Goal: Information Seeking & Learning: Learn about a topic

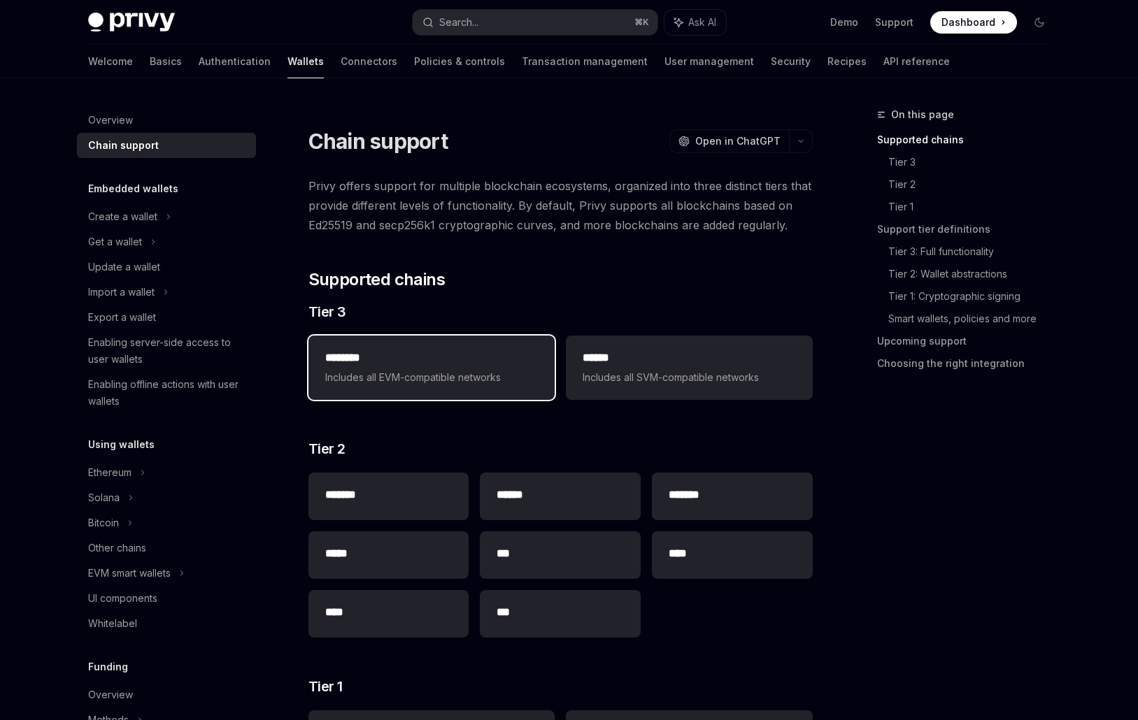
click at [489, 371] on span "Includes all EVM-compatible networks" at bounding box center [431, 377] width 213 height 17
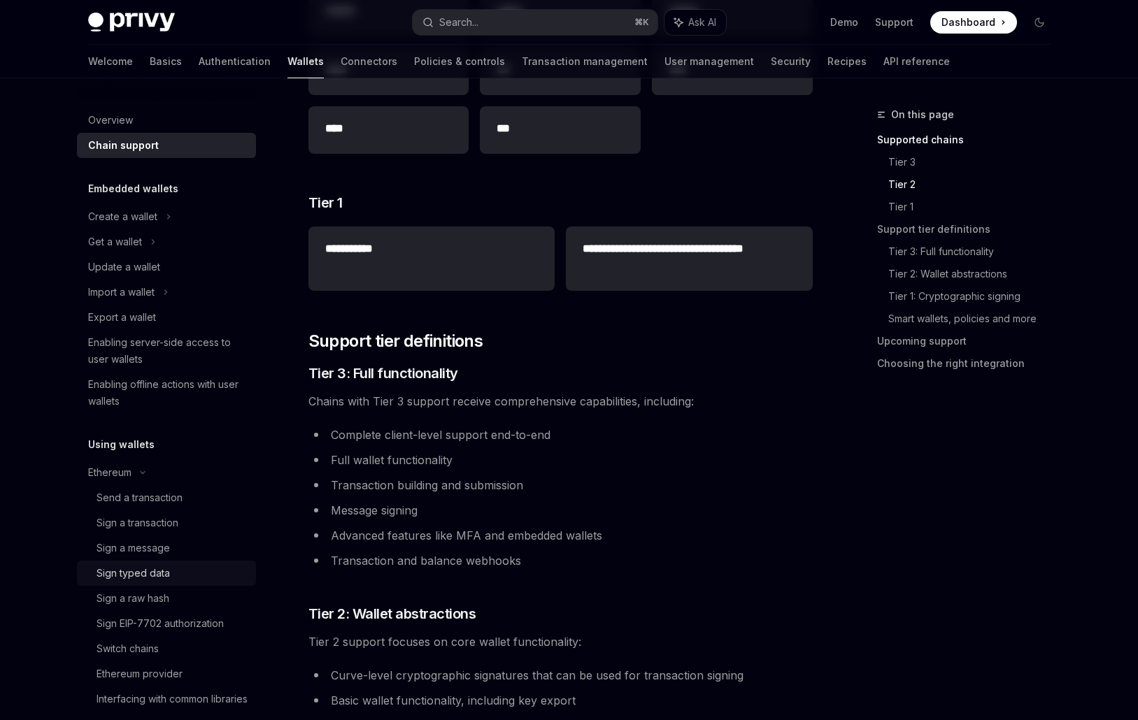
scroll to position [271, 0]
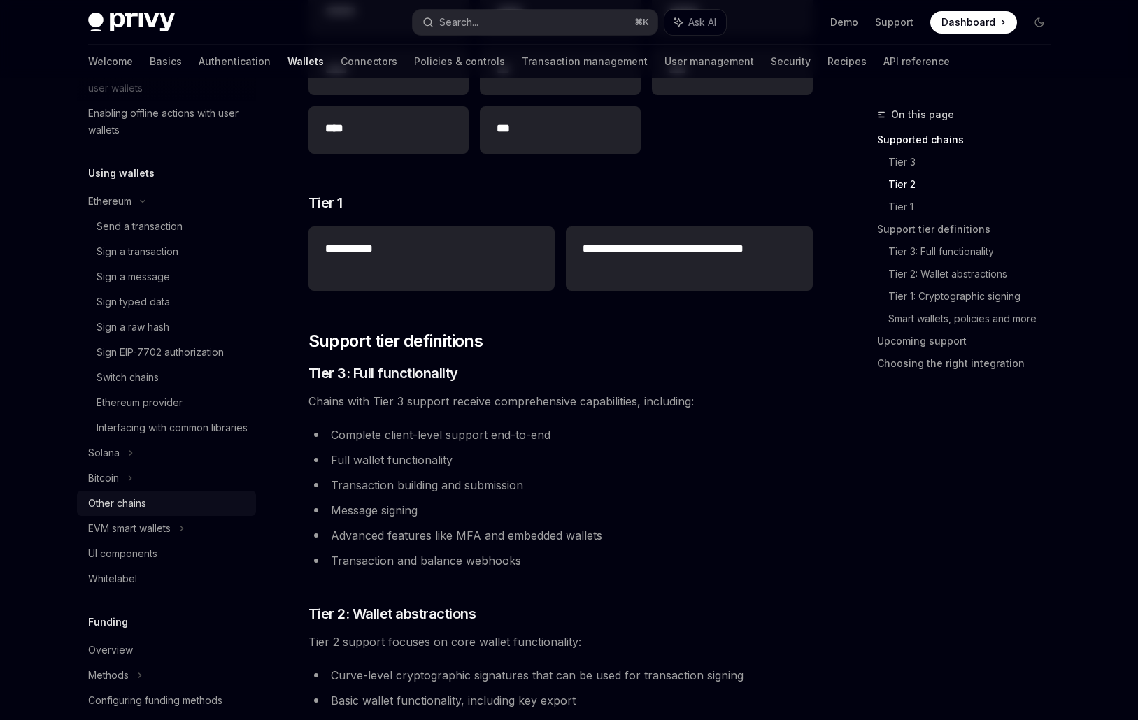
click at [178, 512] on div "Other chains" at bounding box center [167, 503] width 159 height 17
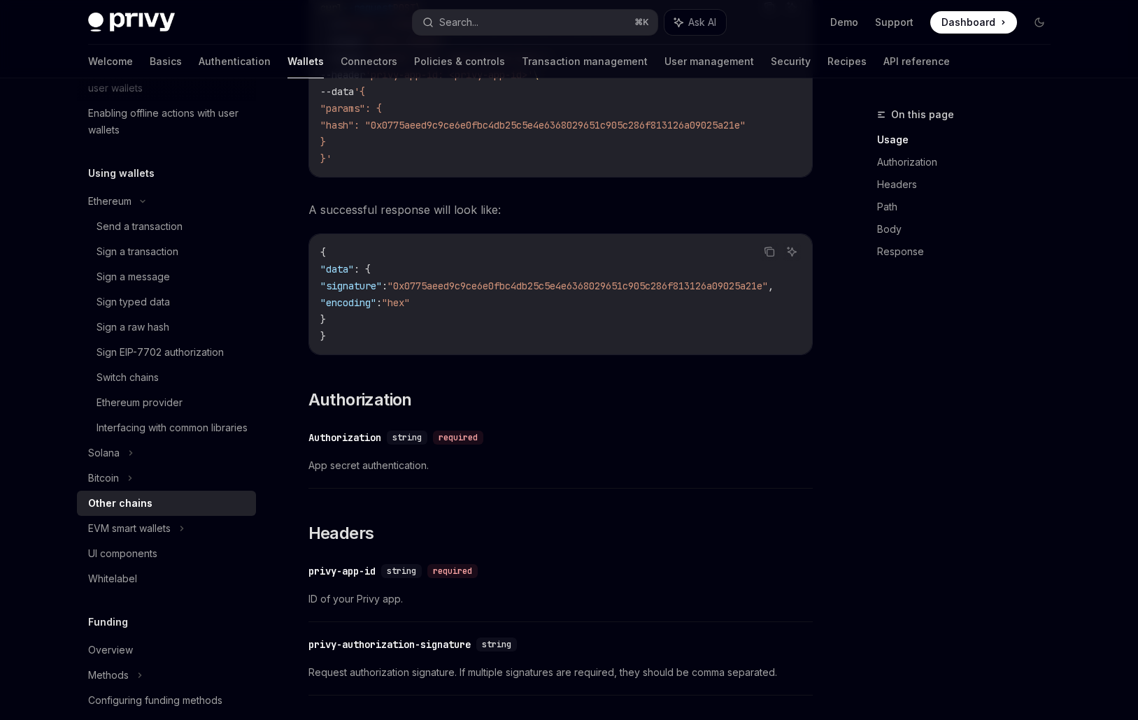
scroll to position [510, 0]
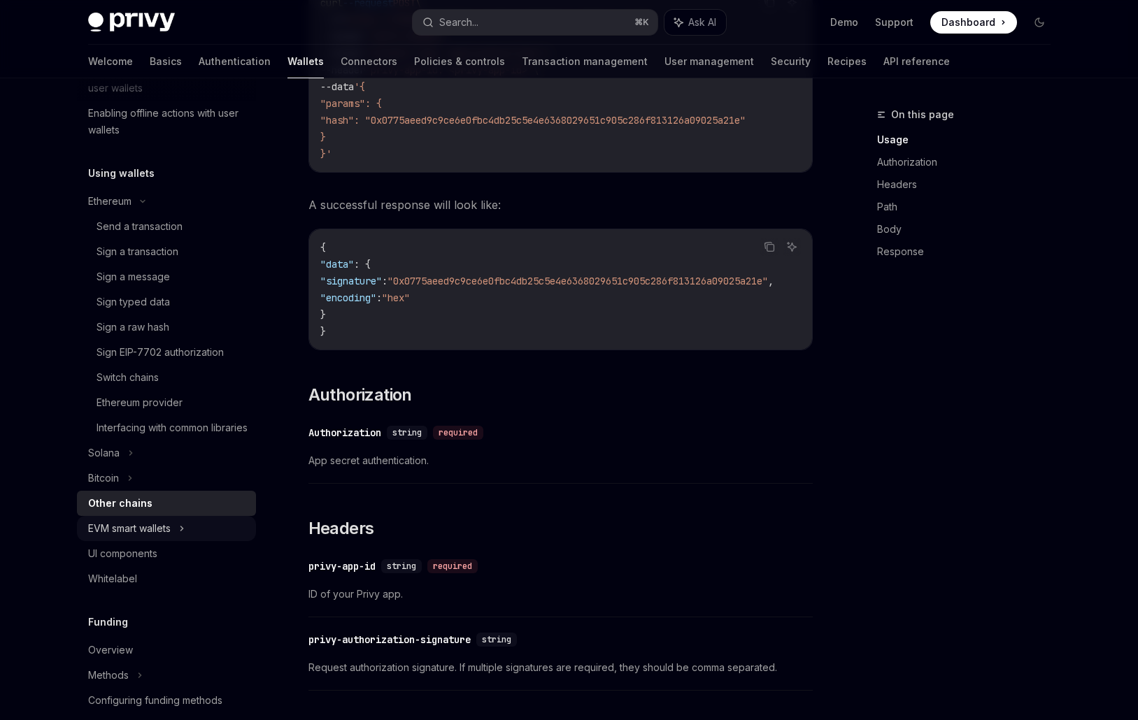
click at [168, 537] on div "EVM smart wallets" at bounding box center [129, 528] width 83 height 17
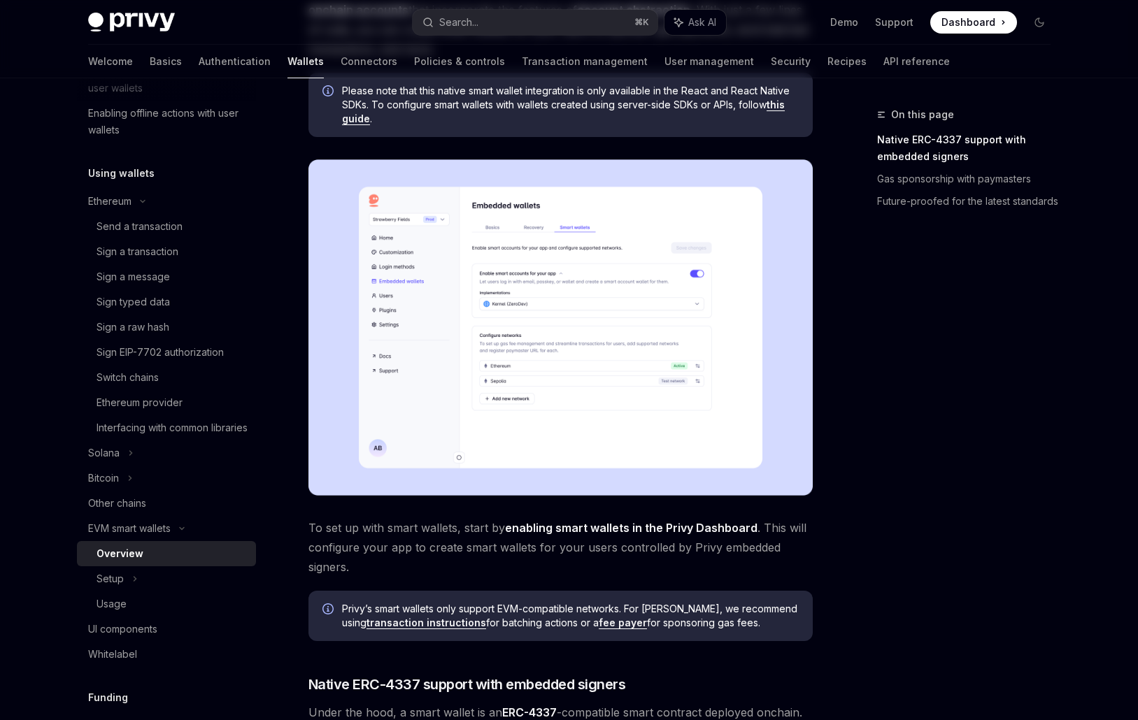
scroll to position [298, 0]
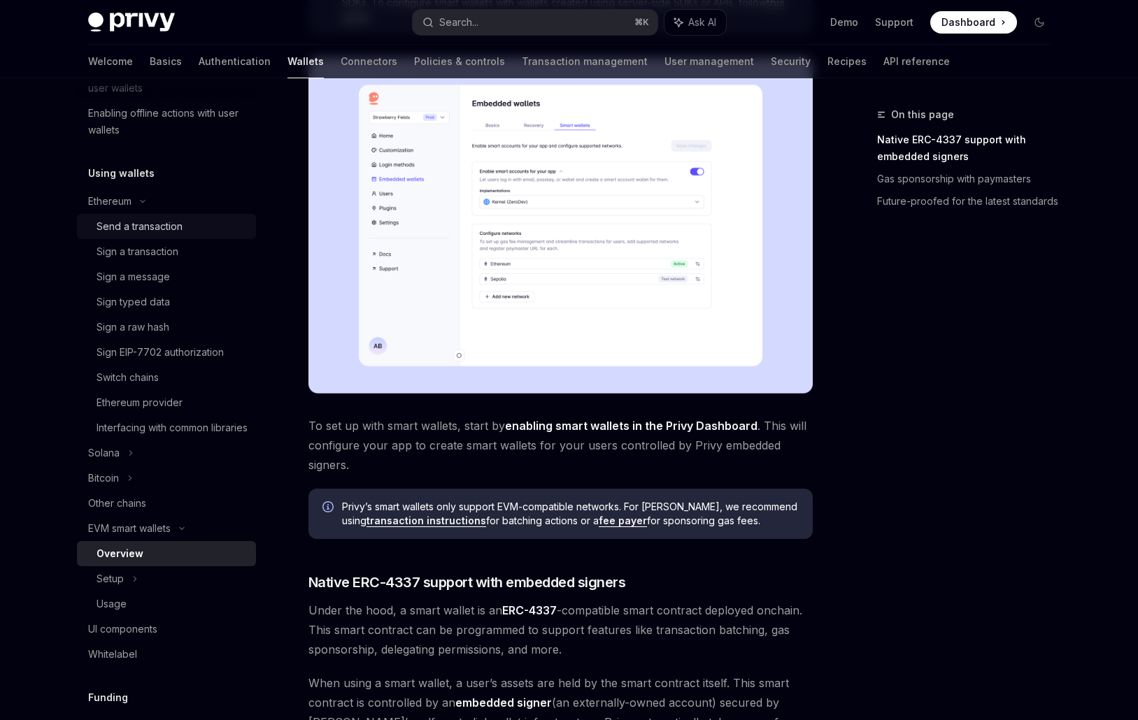
click at [138, 236] on link "Send a transaction" at bounding box center [166, 226] width 179 height 25
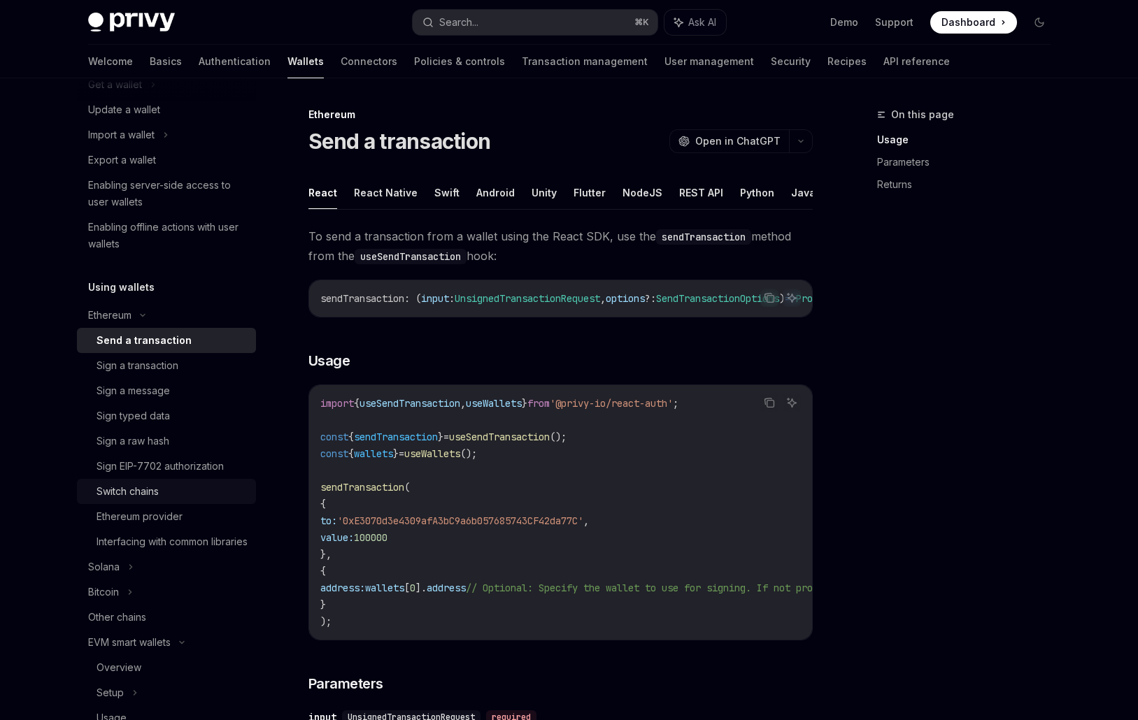
scroll to position [148, 0]
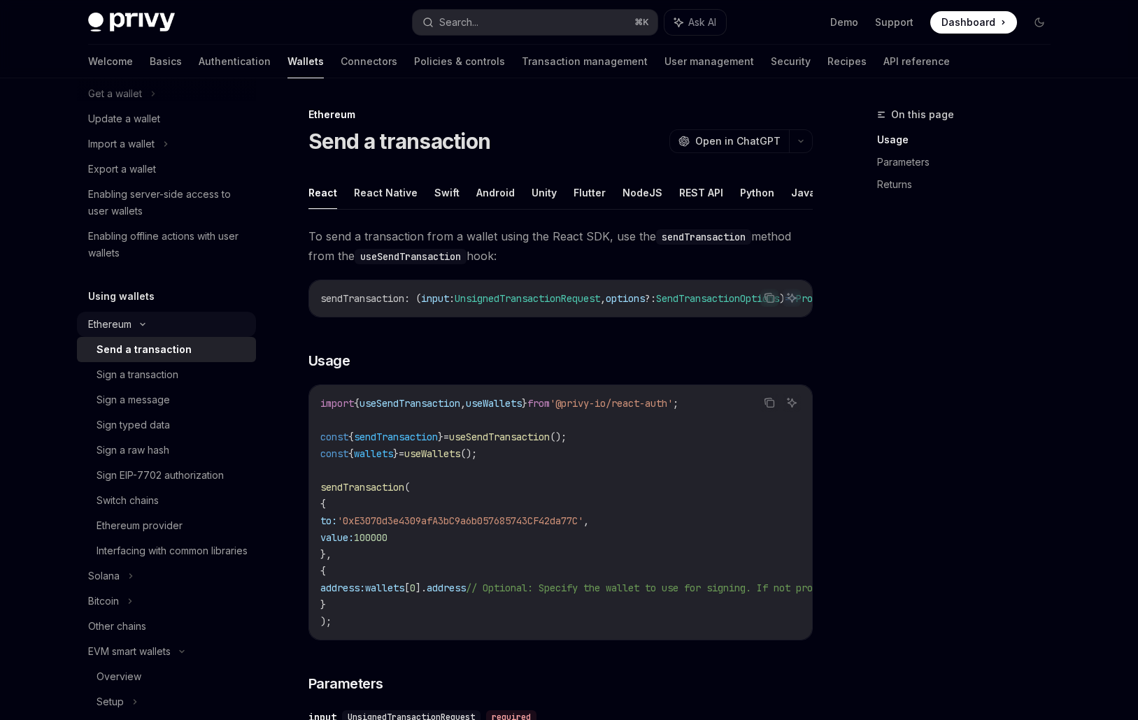
click at [169, 81] on div "Ethereum" at bounding box center [166, 68] width 179 height 25
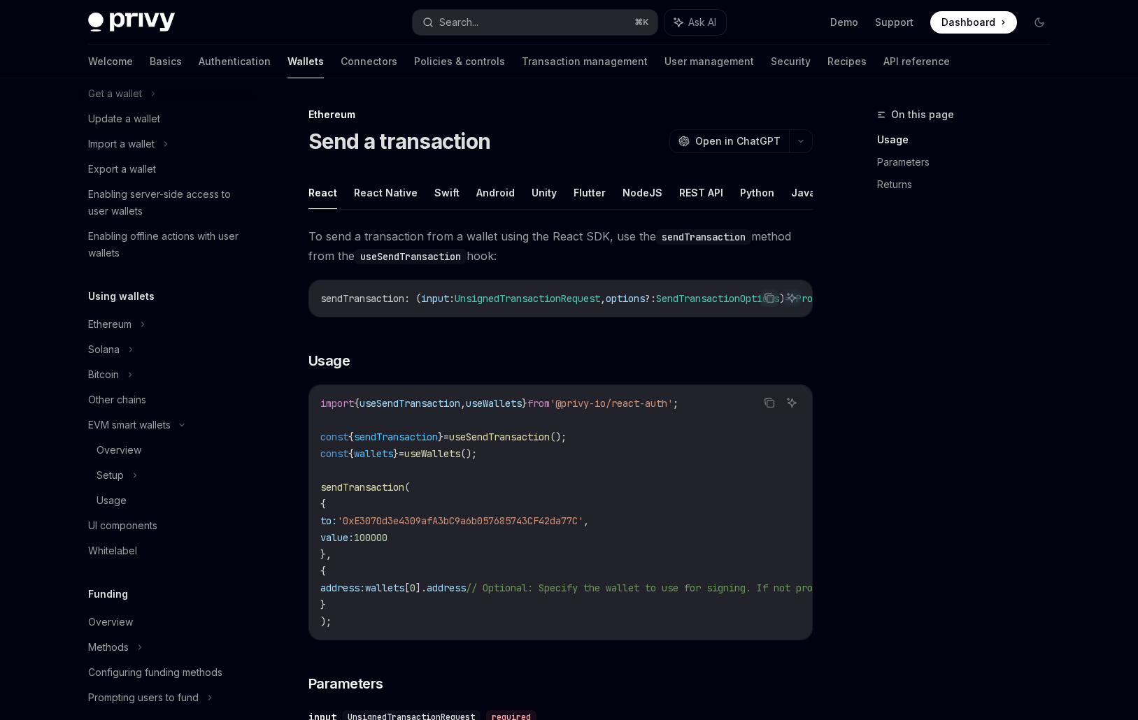
drag, startPoint x: 505, startPoint y: 316, endPoint x: 698, endPoint y: 308, distance: 193.2
click at [698, 308] on div "sendTransaction : ( input : UnsignedTransactionRequest , options ?: SendTransac…" at bounding box center [560, 298] width 503 height 36
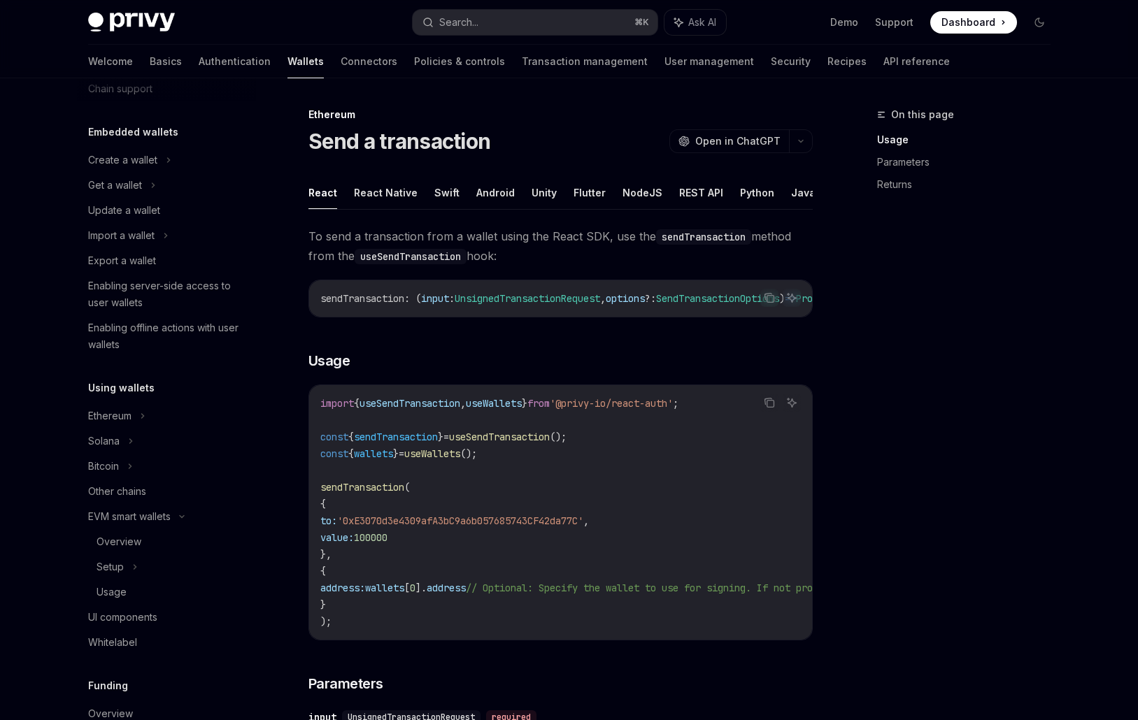
scroll to position [0, 0]
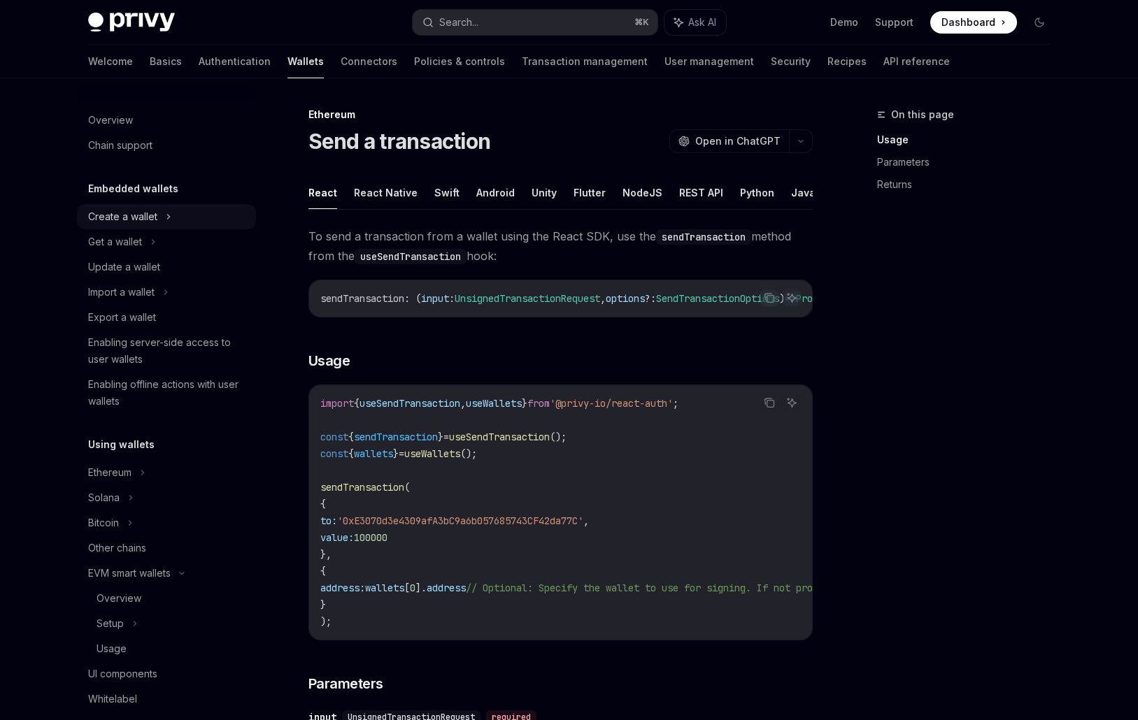
click at [147, 223] on div "Create a wallet" at bounding box center [122, 216] width 69 height 17
type textarea "*"
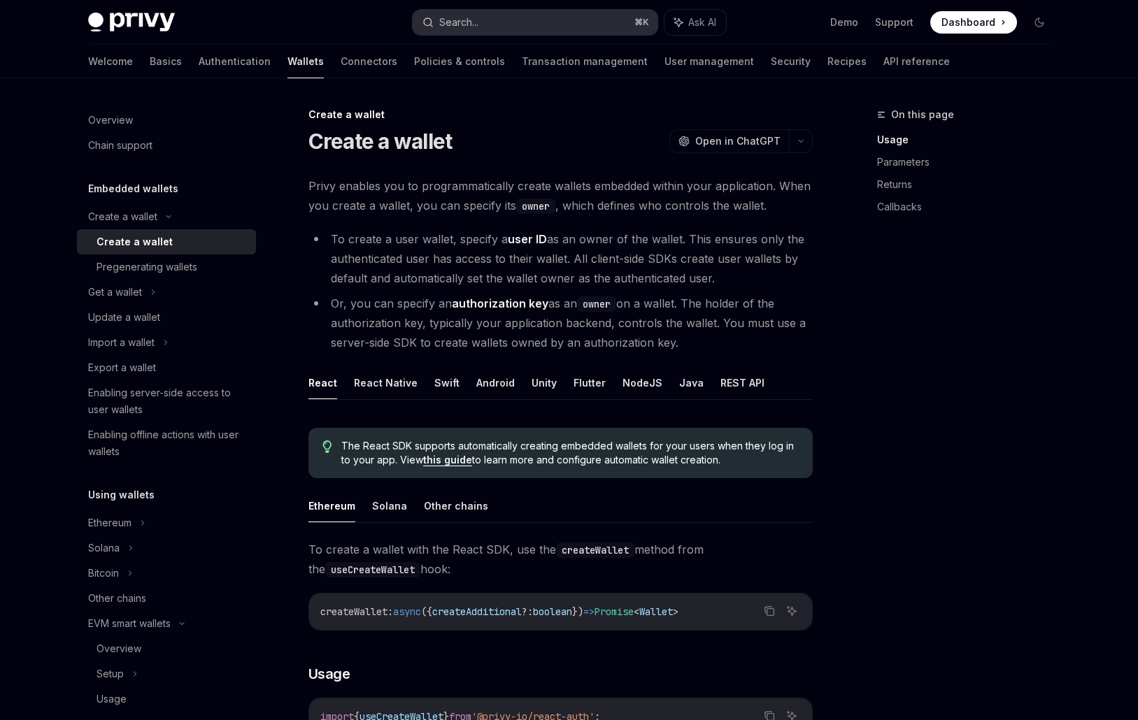
click at [545, 16] on button "Search... ⌘ K" at bounding box center [535, 22] width 245 height 25
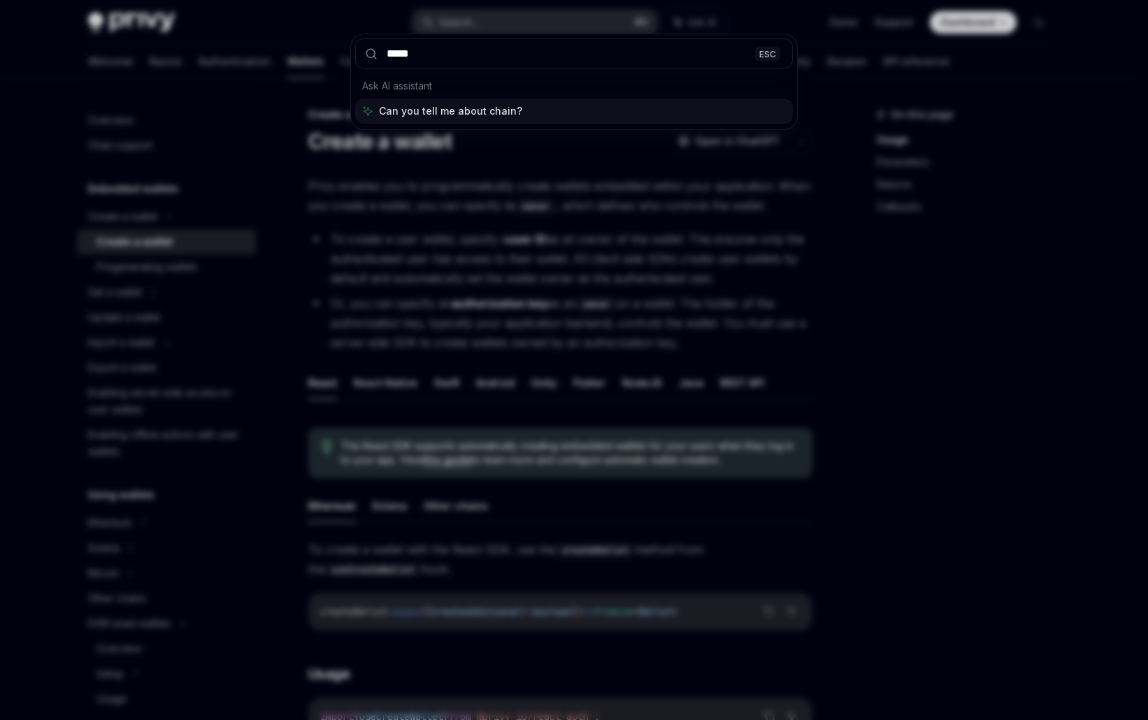
type input "*****"
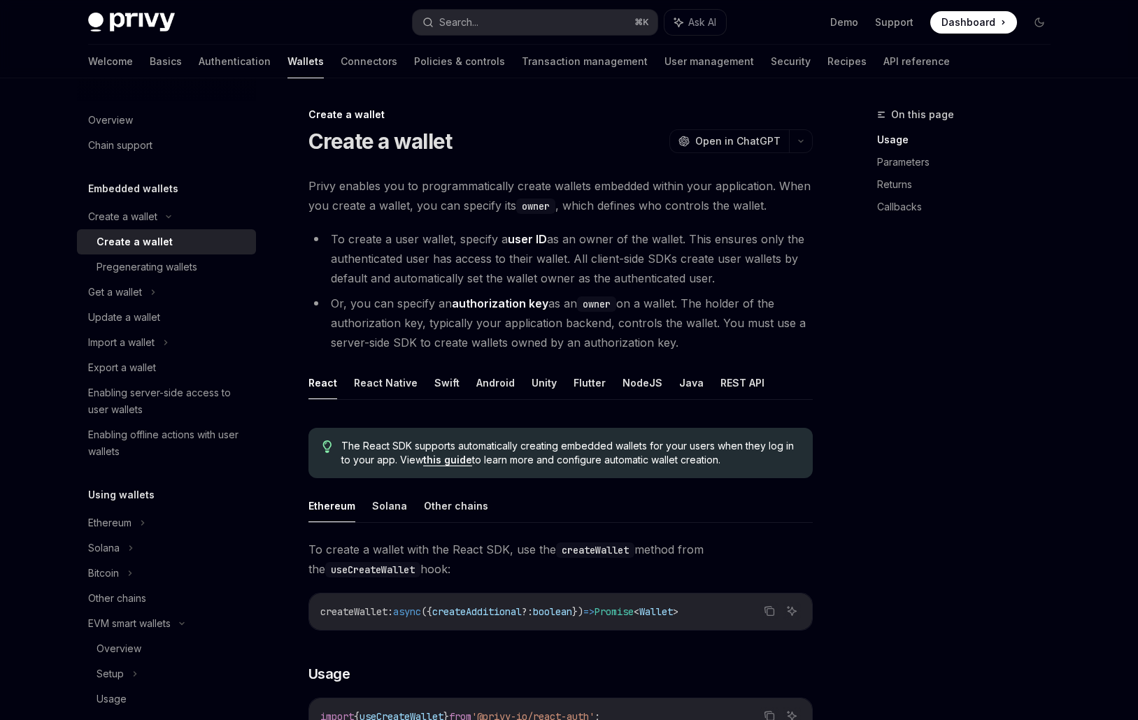
type textarea "*"
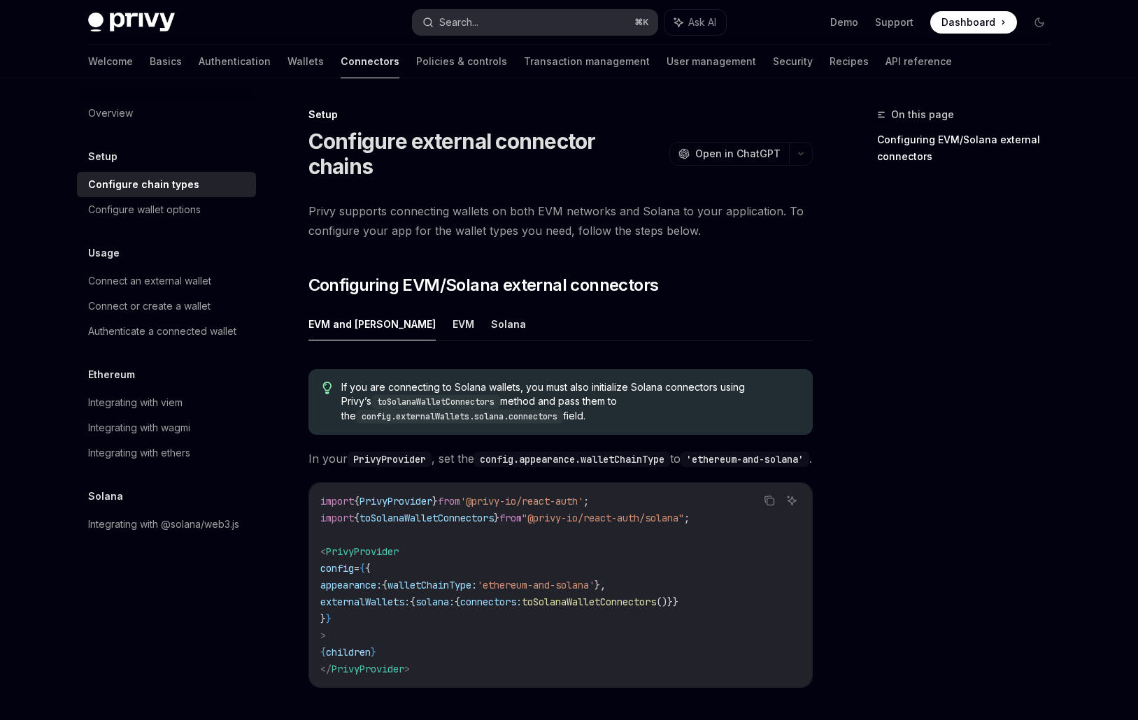
click at [480, 29] on button "Search... ⌘ K" at bounding box center [535, 22] width 245 height 25
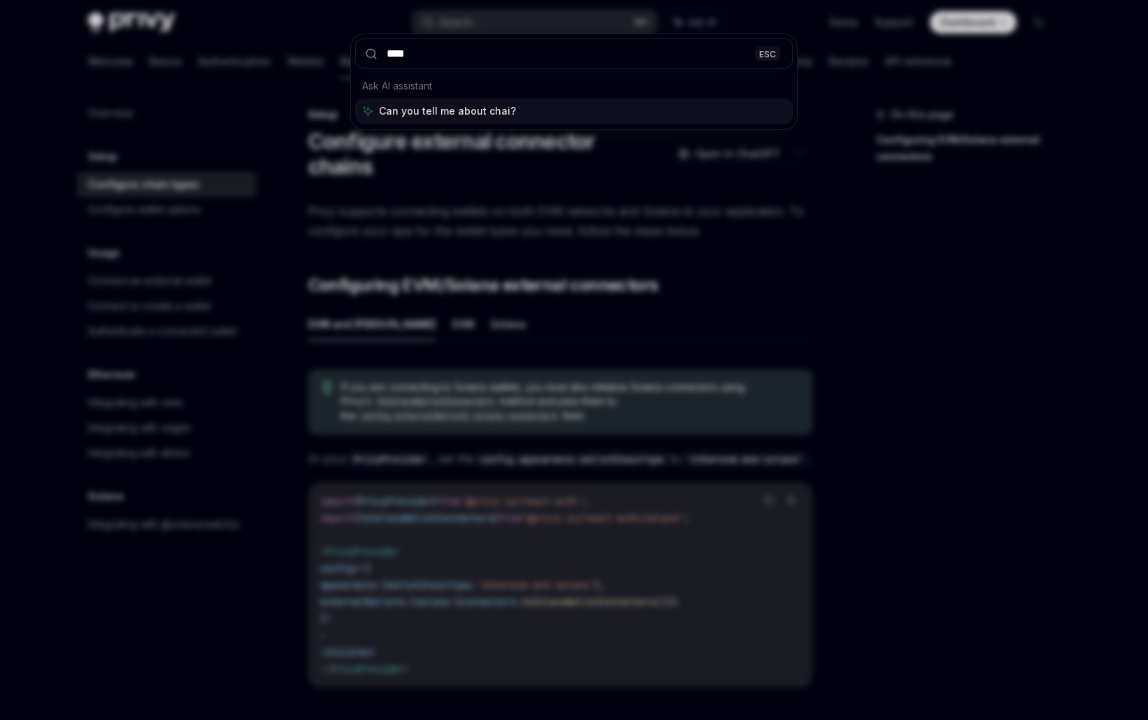
type input "*****"
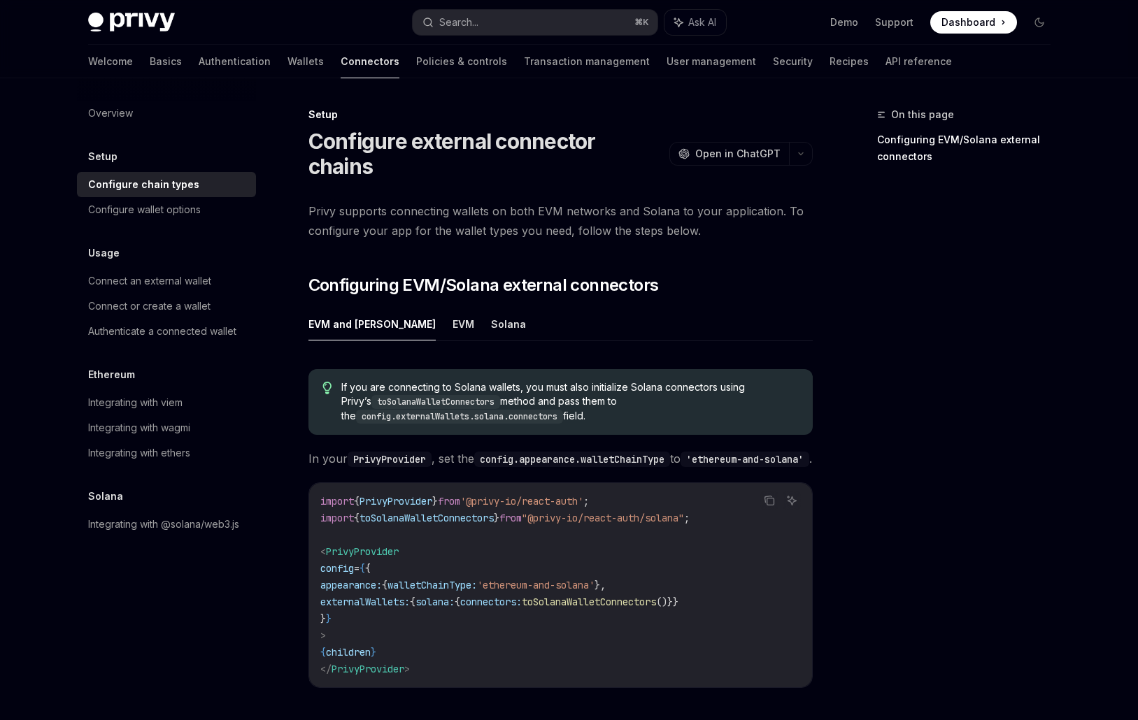
type textarea "*"
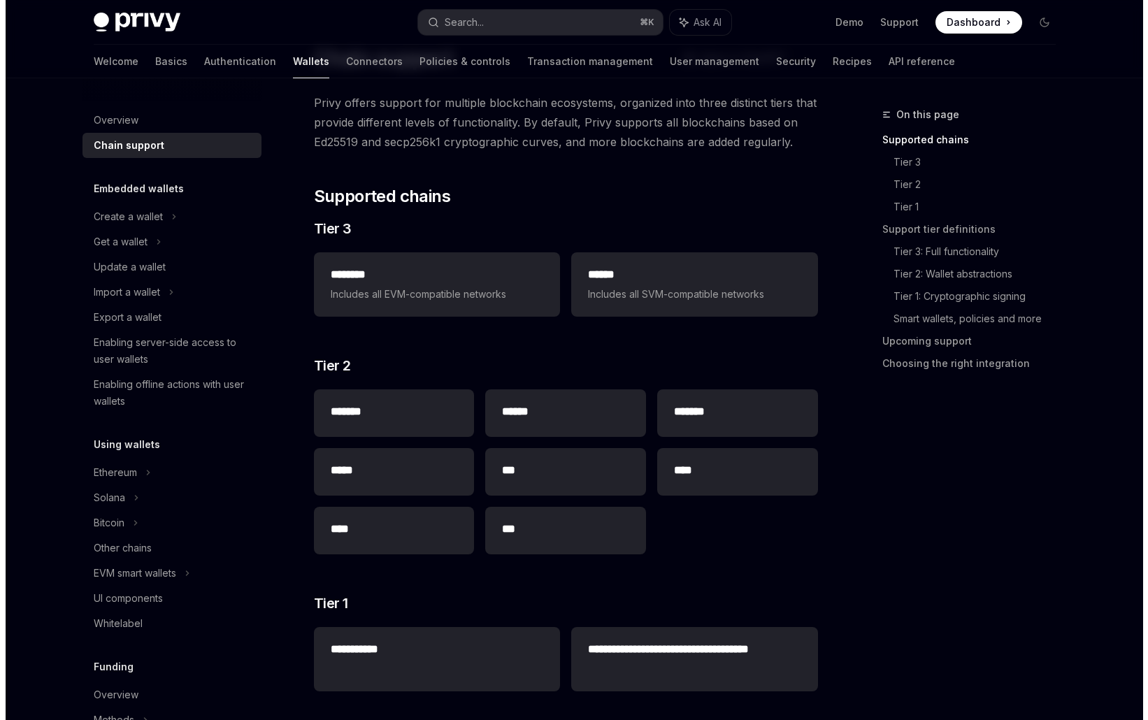
scroll to position [84, 0]
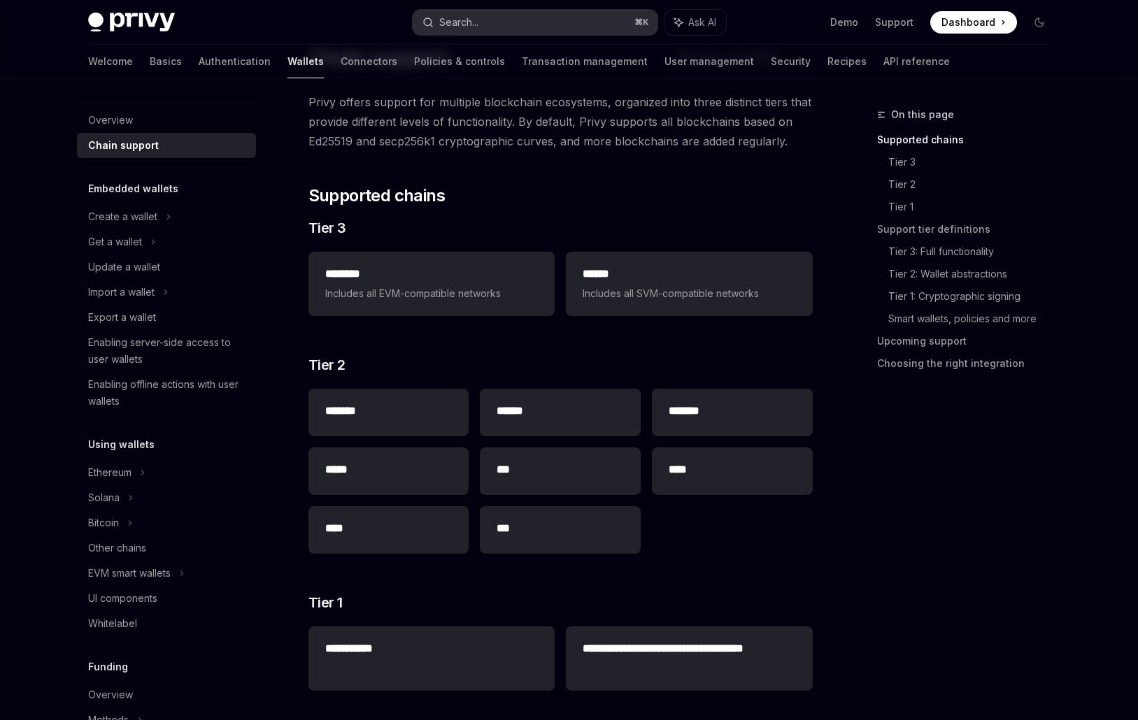
click at [510, 23] on button "Search... ⌘ K" at bounding box center [535, 22] width 245 height 25
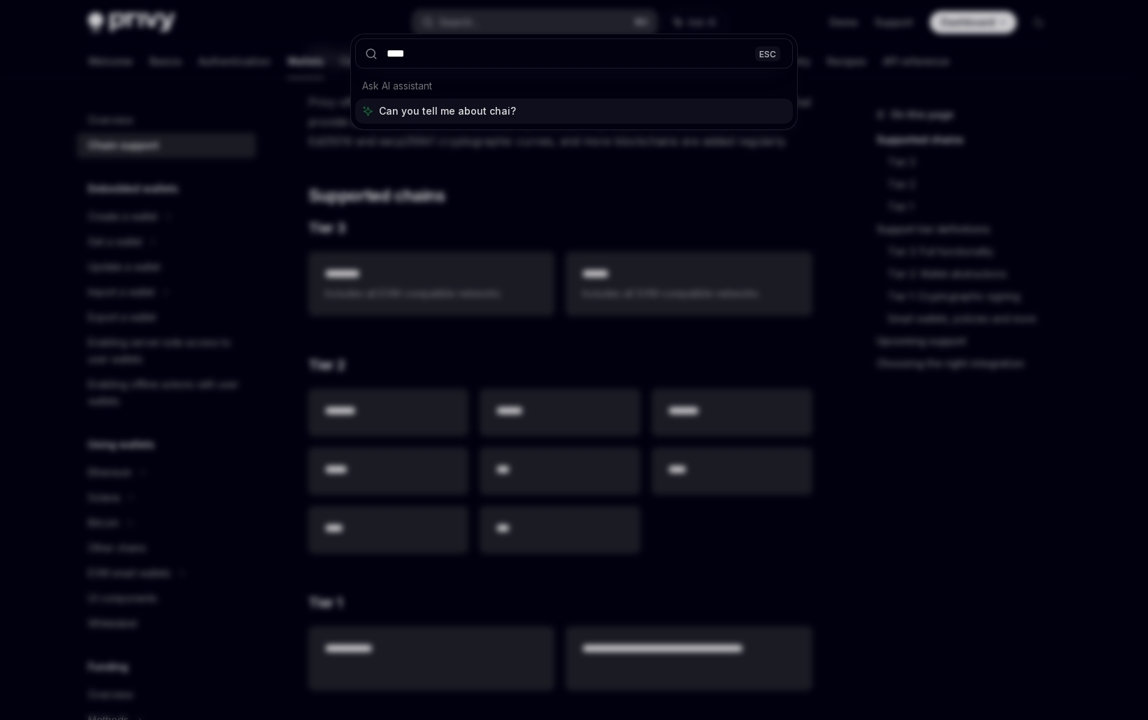
type input "*****"
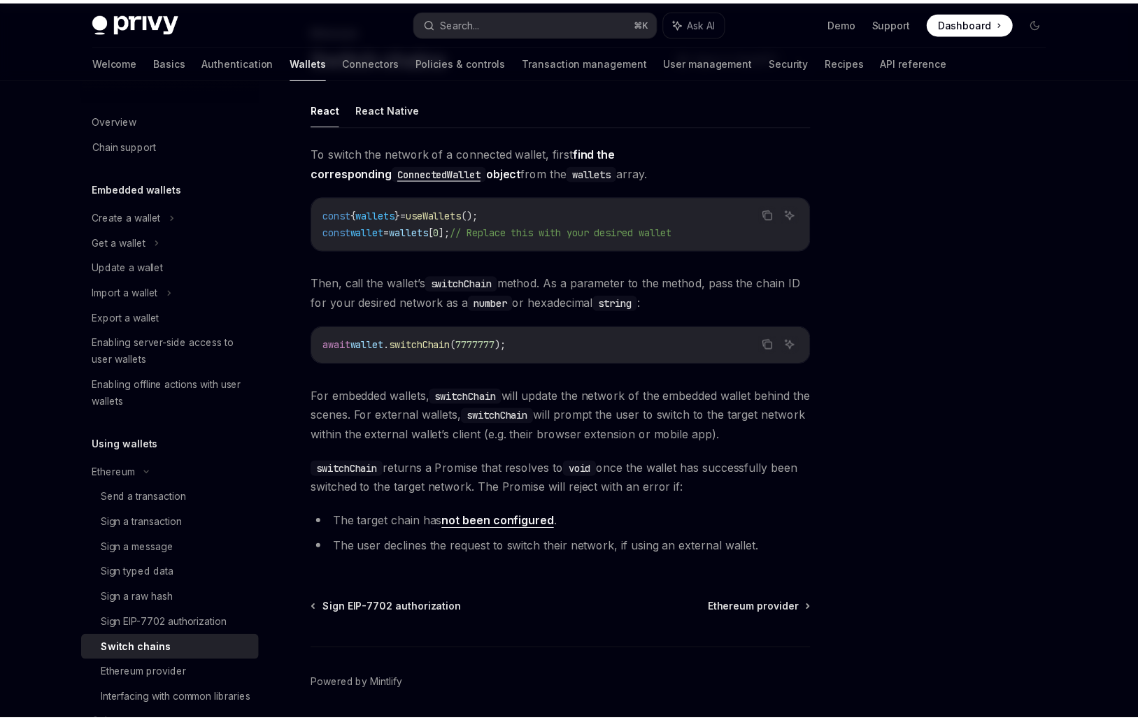
scroll to position [78, 0]
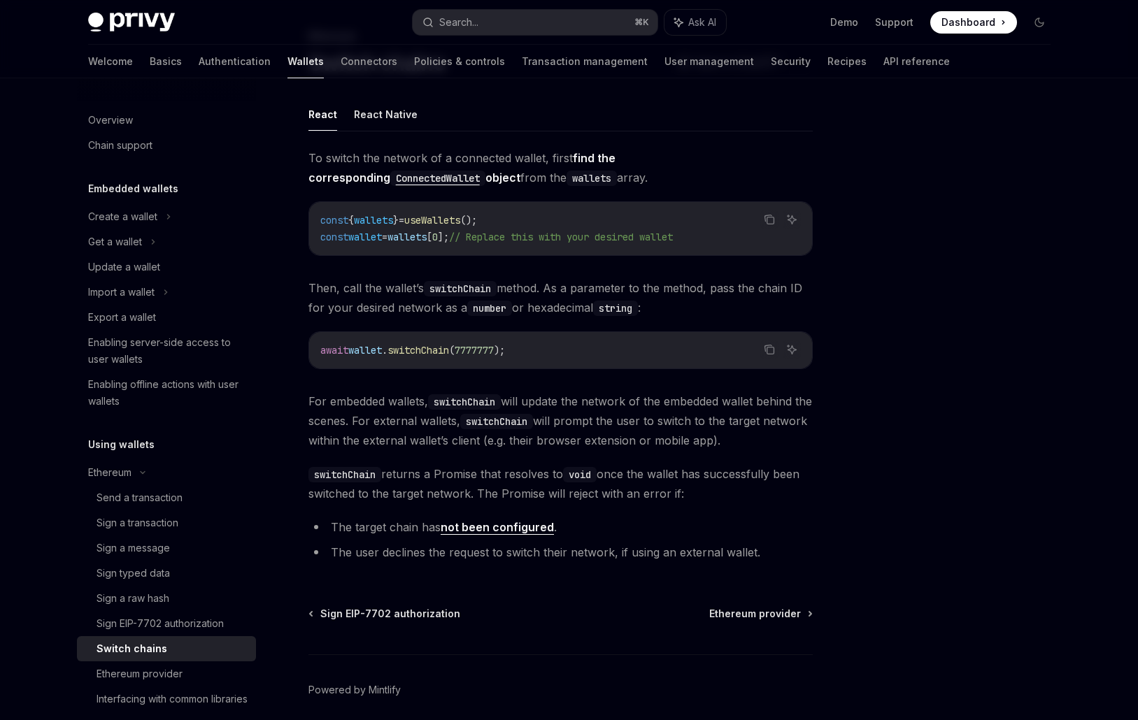
click at [515, 523] on link "not been configured" at bounding box center [497, 527] width 113 height 15
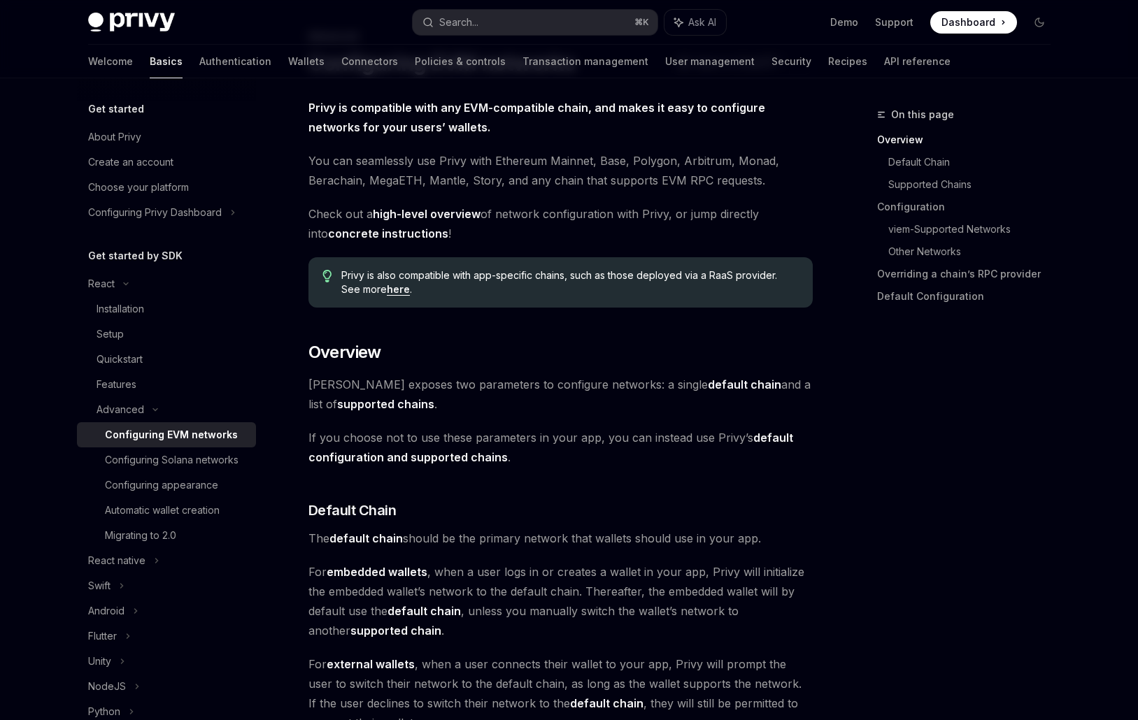
click at [373, 406] on strong "supported chains" at bounding box center [385, 404] width 97 height 14
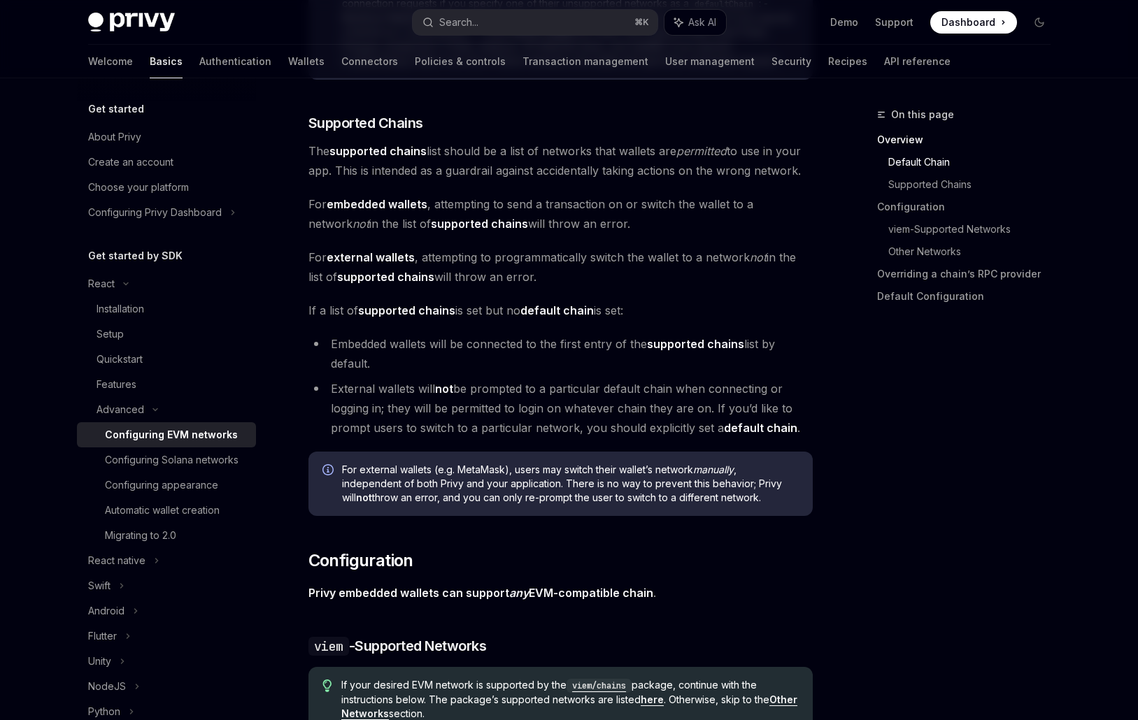
scroll to position [861, 0]
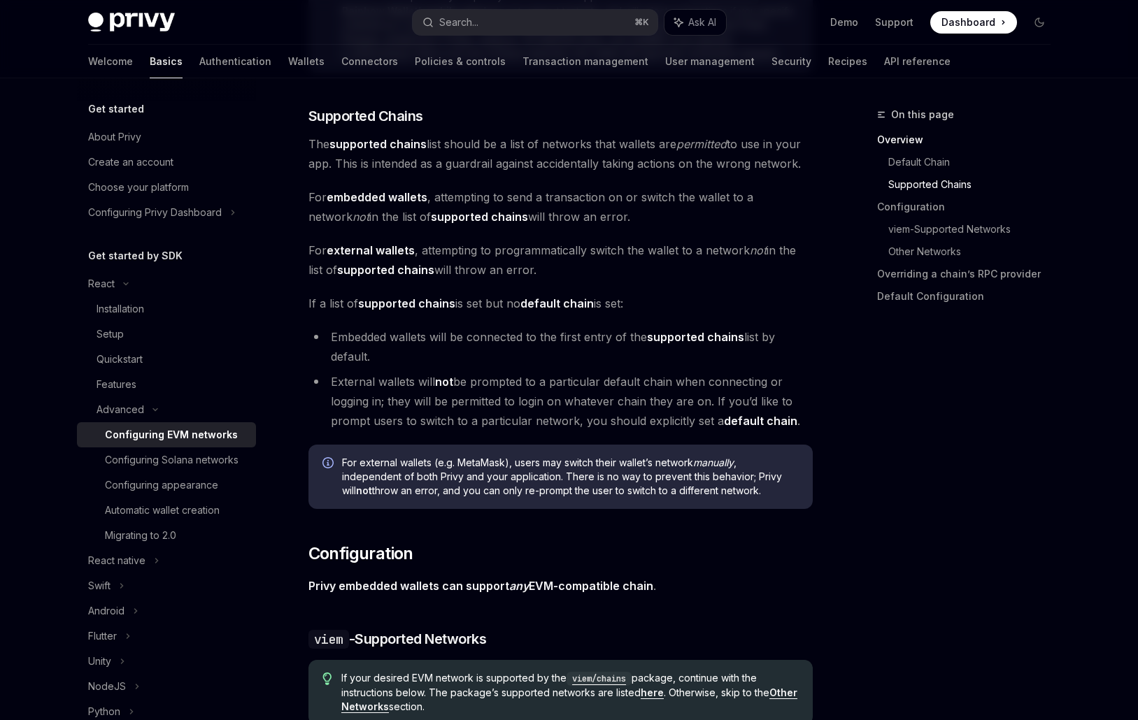
click at [368, 195] on strong "embedded wallets" at bounding box center [377, 197] width 101 height 14
click at [442, 217] on strong "supported chains" at bounding box center [479, 217] width 97 height 14
click at [384, 246] on strong "external wallets" at bounding box center [371, 250] width 88 height 14
click at [392, 270] on strong "supported chains" at bounding box center [385, 270] width 97 height 14
click at [421, 299] on strong "supported chains" at bounding box center [406, 304] width 97 height 14
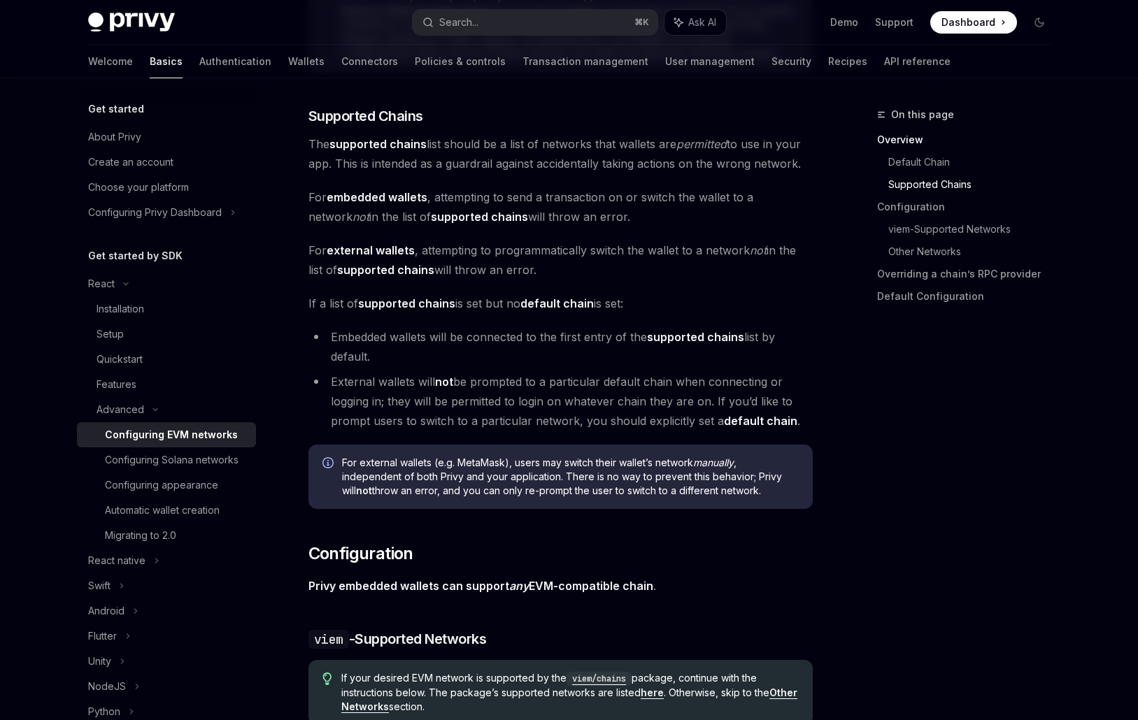
click at [557, 300] on strong "default chain" at bounding box center [556, 304] width 73 height 14
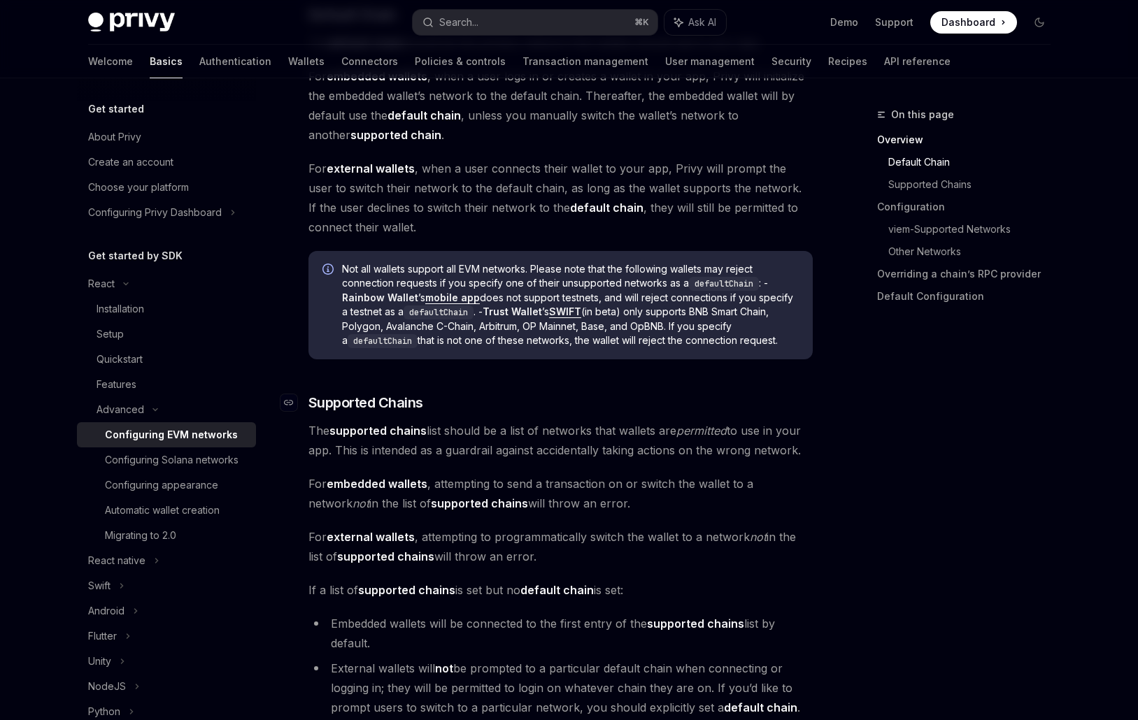
scroll to position [473, 0]
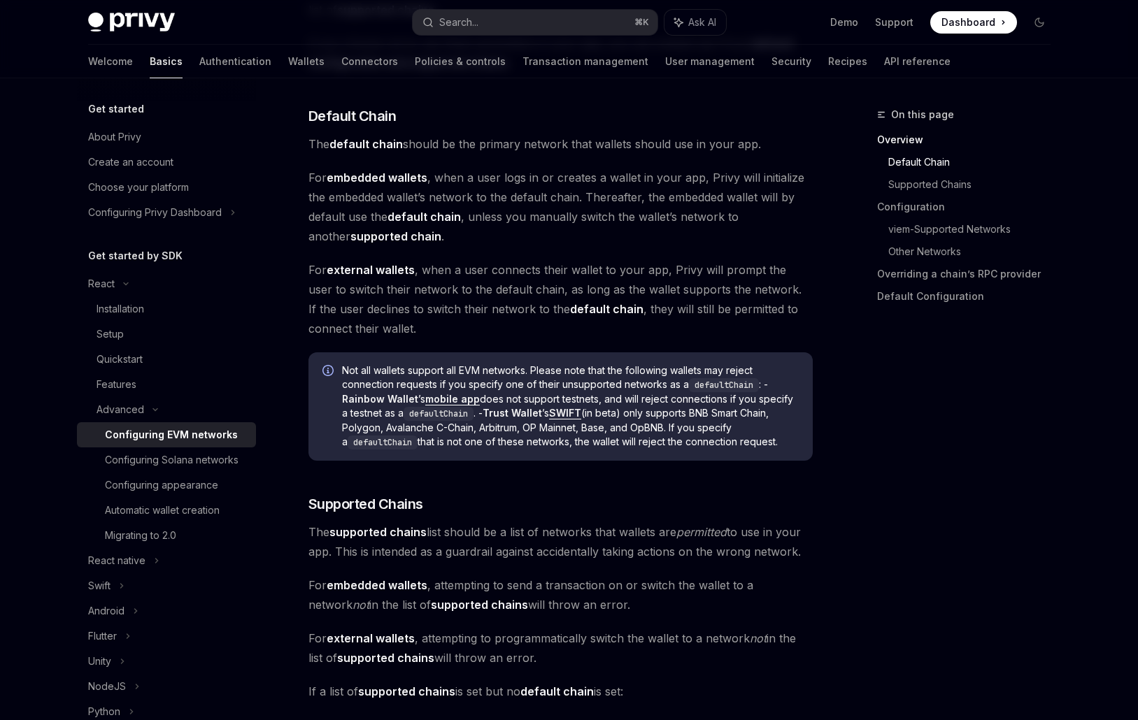
click at [384, 266] on strong "external wallets" at bounding box center [371, 270] width 88 height 14
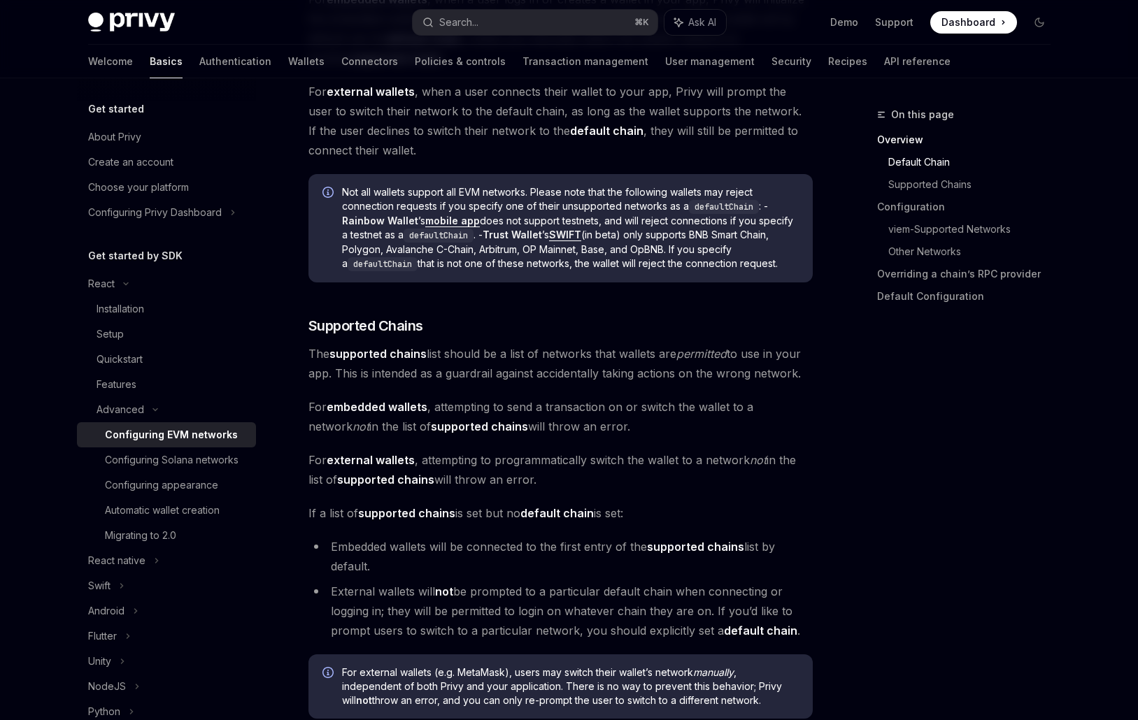
scroll to position [763, 0]
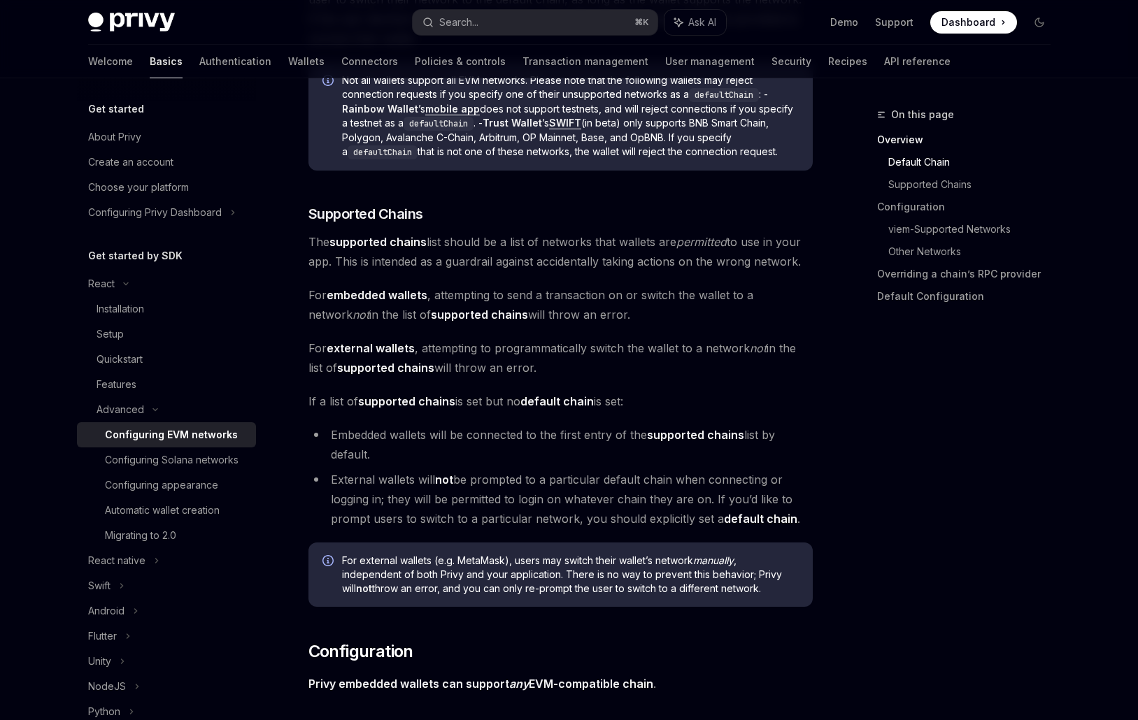
click at [398, 236] on strong "supported chains" at bounding box center [377, 242] width 97 height 14
click at [399, 239] on strong "supported chains" at bounding box center [377, 242] width 97 height 14
click at [400, 242] on strong "supported chains" at bounding box center [377, 242] width 97 height 14
click at [419, 294] on strong "embedded wallets" at bounding box center [377, 295] width 101 height 14
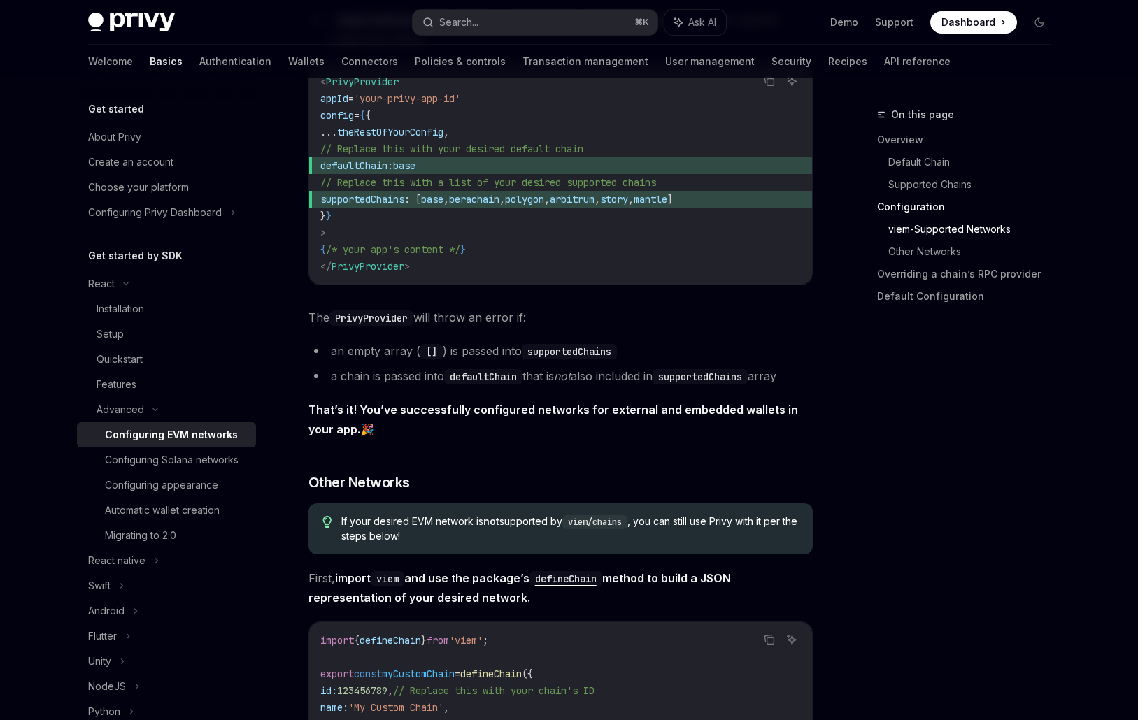
scroll to position [1940, 0]
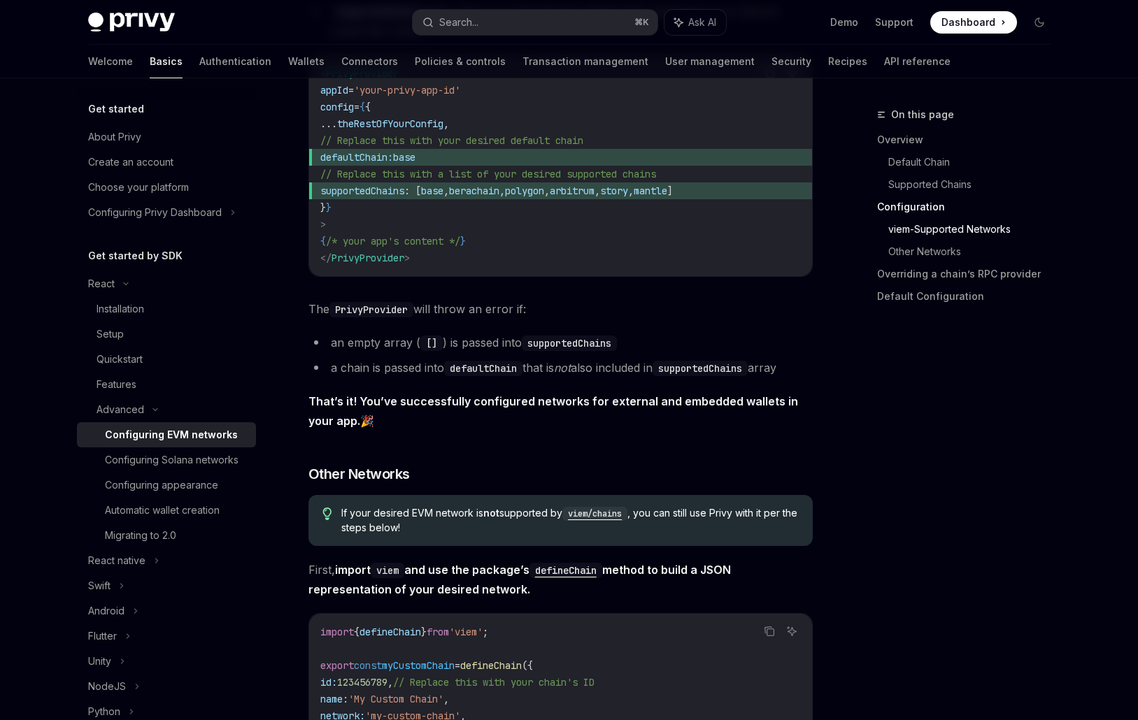
type textarea "*"
